Goal: Information Seeking & Learning: Learn about a topic

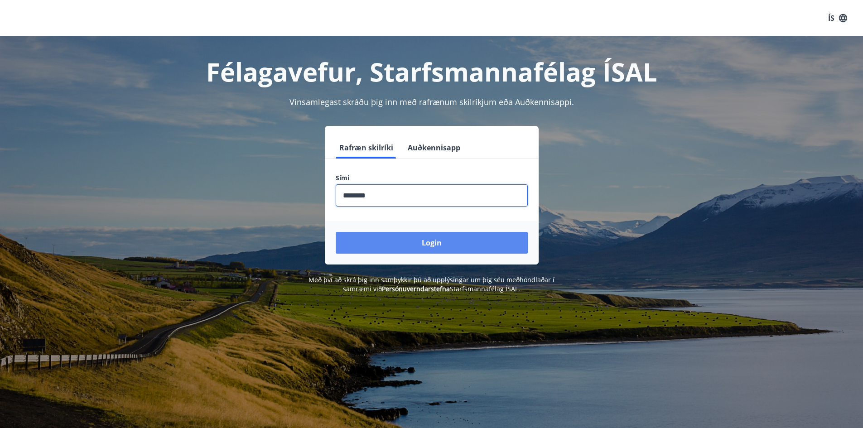
type input "********"
click at [444, 246] on button "Login" at bounding box center [432, 243] width 192 height 22
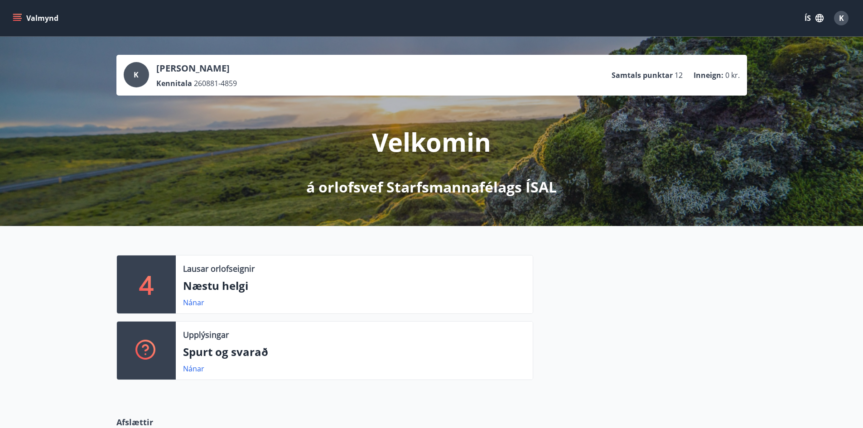
click at [21, 17] on icon "menu" at bounding box center [17, 18] width 9 height 9
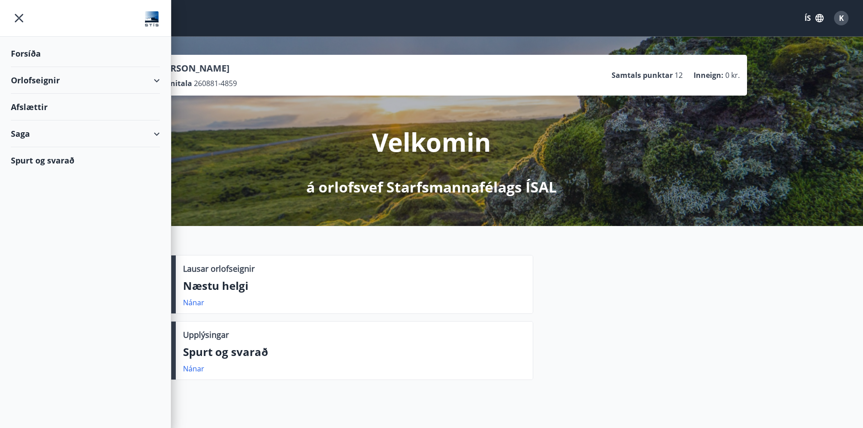
click at [156, 80] on div "Orlofseignir" at bounding box center [85, 80] width 149 height 27
click at [50, 105] on div "Framboð" at bounding box center [85, 103] width 135 height 19
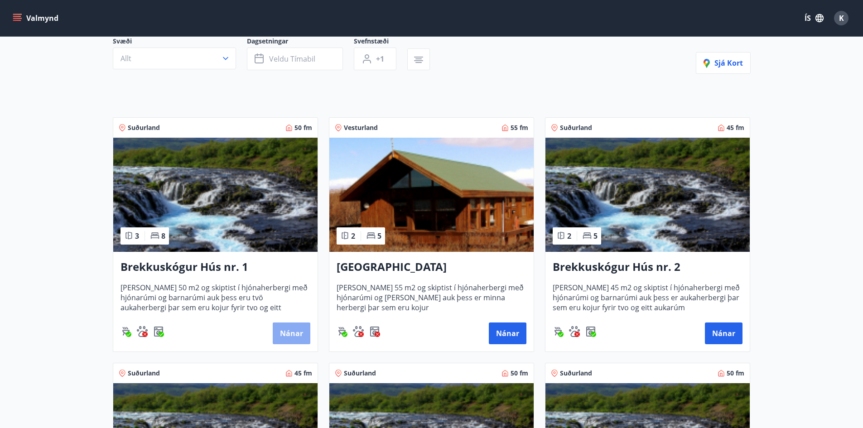
click at [299, 335] on button "Nánar" at bounding box center [292, 334] width 38 height 22
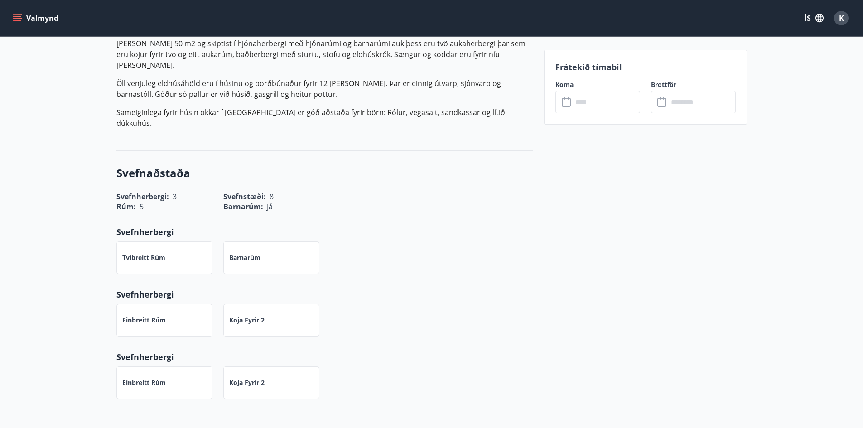
scroll to position [171, 0]
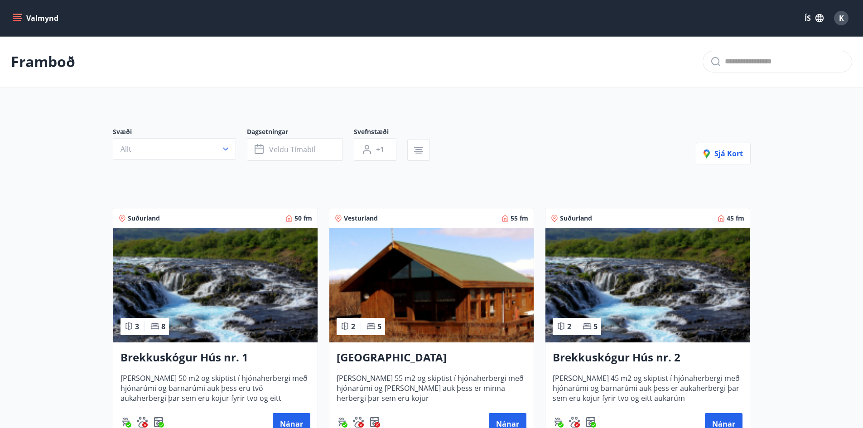
scroll to position [91, 0]
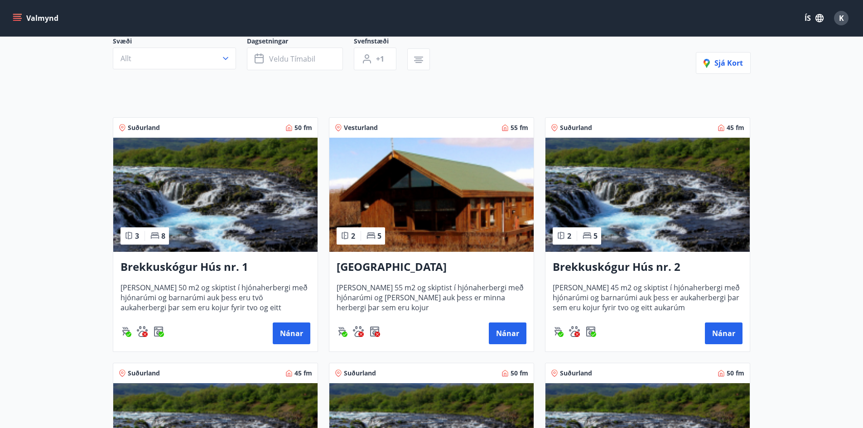
click at [675, 162] on img at bounding box center [647, 195] width 204 height 114
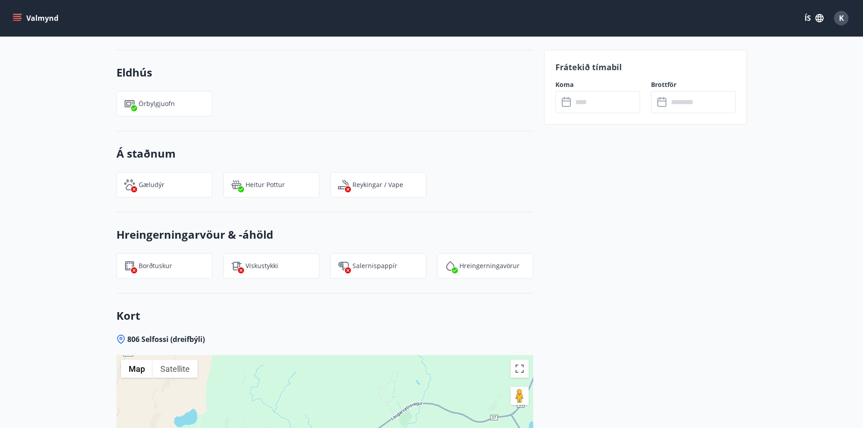
scroll to position [815, 0]
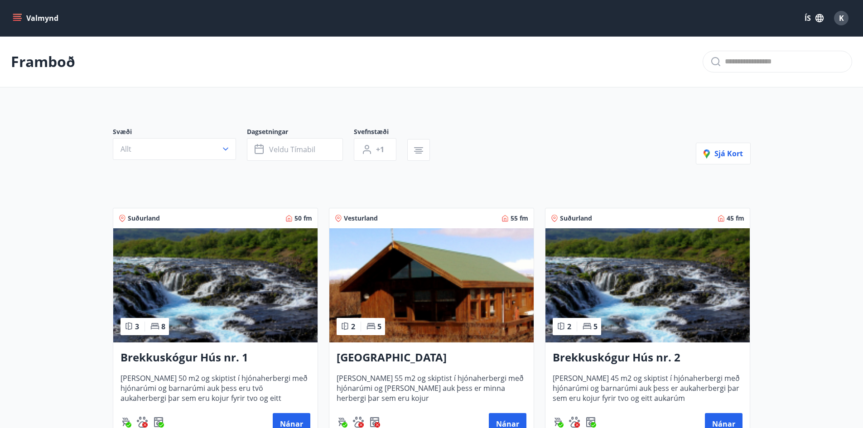
click at [17, 18] on icon "menu" at bounding box center [18, 18] width 10 height 1
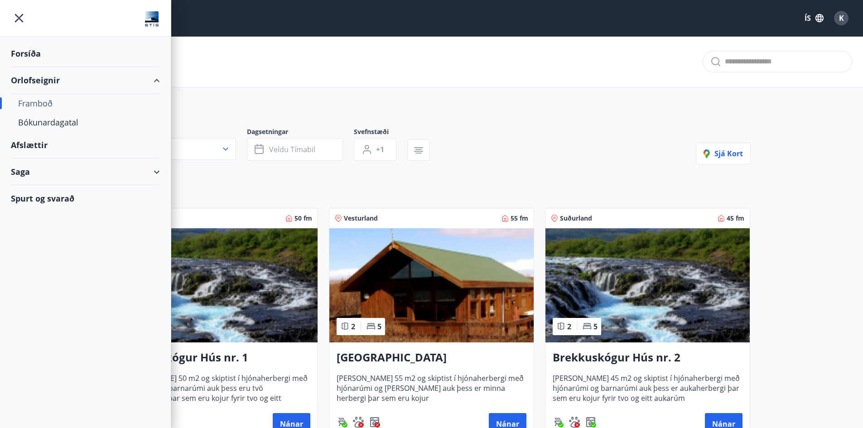
click at [34, 147] on div "Afslættir" at bounding box center [85, 145] width 149 height 27
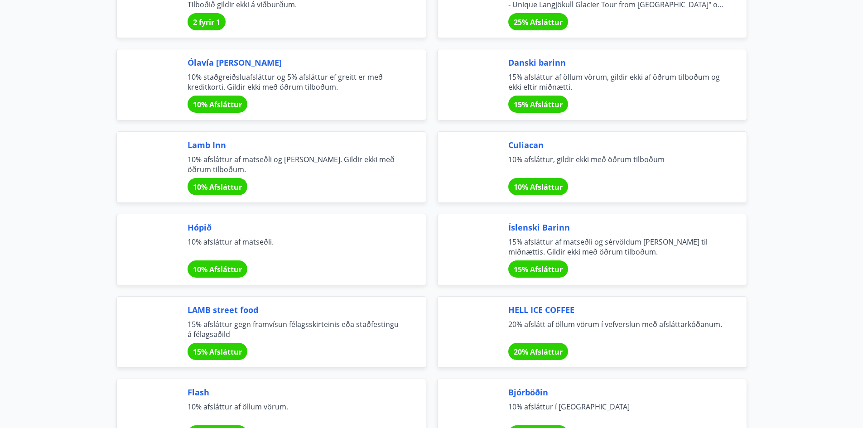
scroll to position [2381, 0]
